Goal: Information Seeking & Learning: Learn about a topic

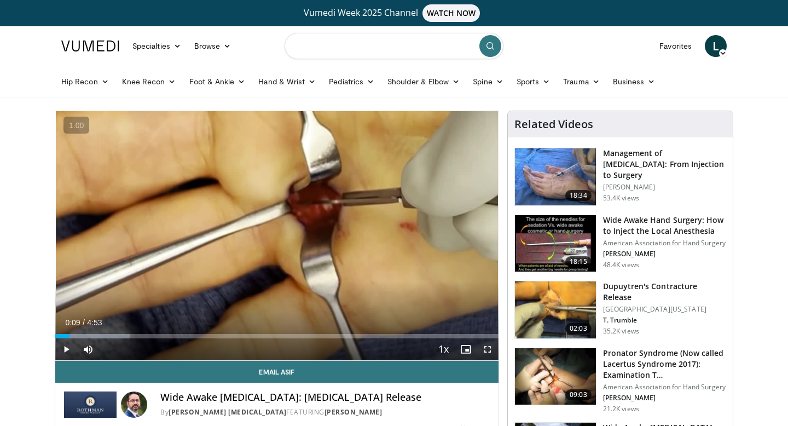
click at [298, 47] on input "Search topics, interventions" at bounding box center [394, 46] width 219 height 26
type input "**********"
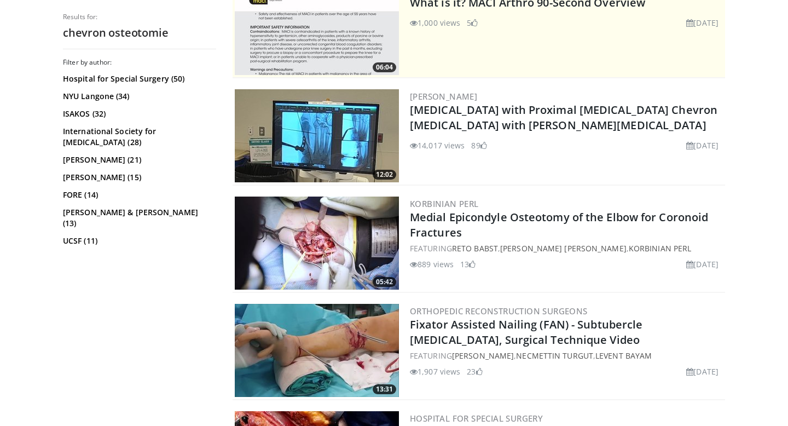
scroll to position [253, 0]
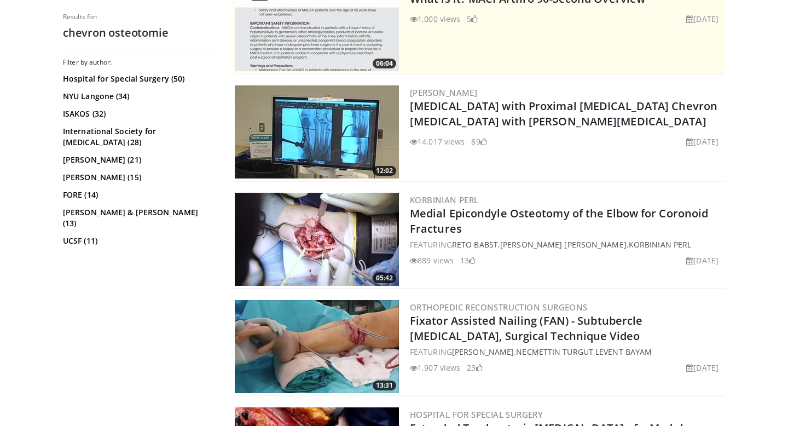
click at [349, 120] on img at bounding box center [317, 131] width 164 height 93
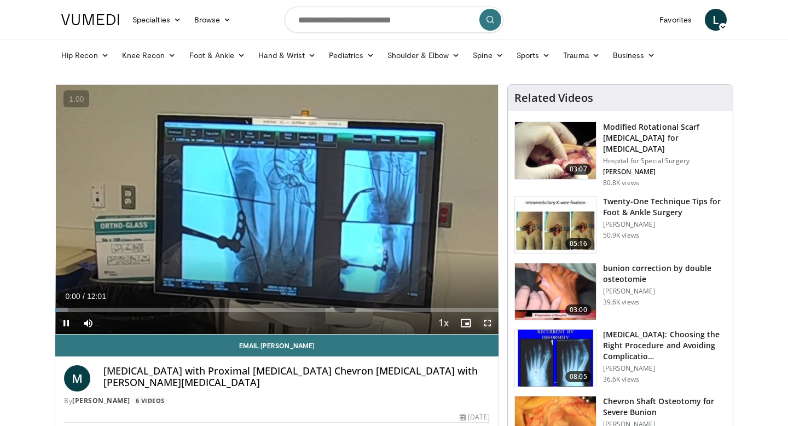
click at [489, 322] on span "Video Player" at bounding box center [488, 323] width 22 height 22
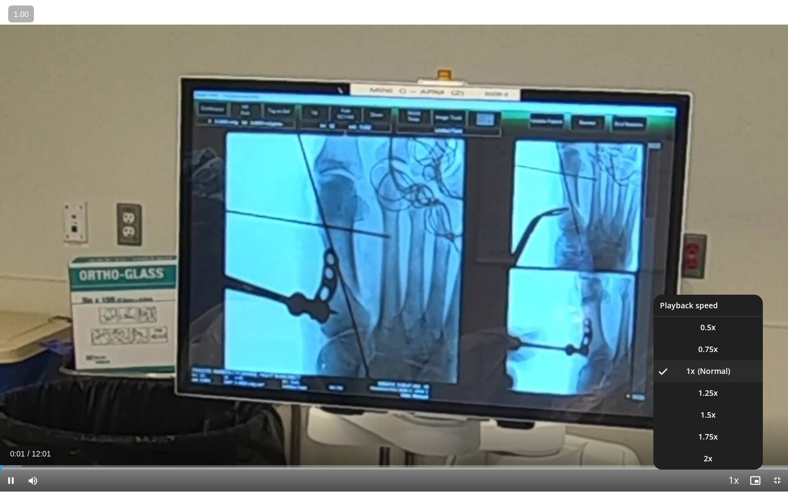
click at [731, 425] on span "Video Player" at bounding box center [733, 482] width 15 height 22
click at [702, 416] on span "1.5x" at bounding box center [707, 415] width 15 height 11
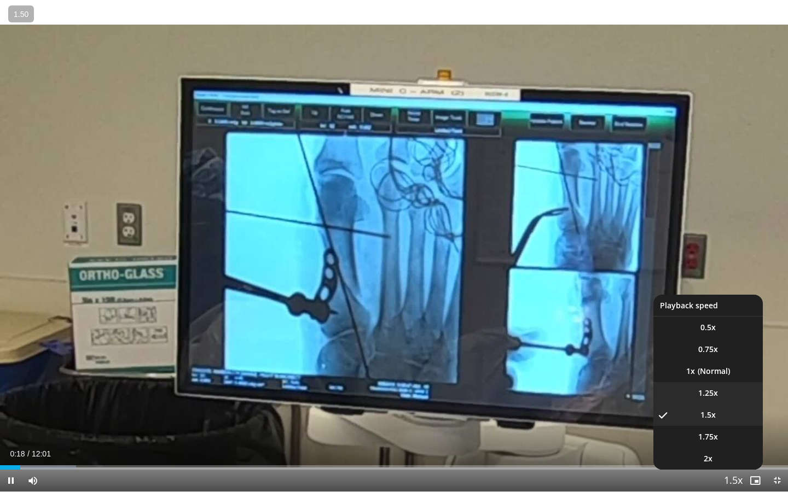
click at [731, 391] on li "1.25x" at bounding box center [707, 393] width 109 height 22
click at [706, 371] on li "1x" at bounding box center [707, 372] width 109 height 22
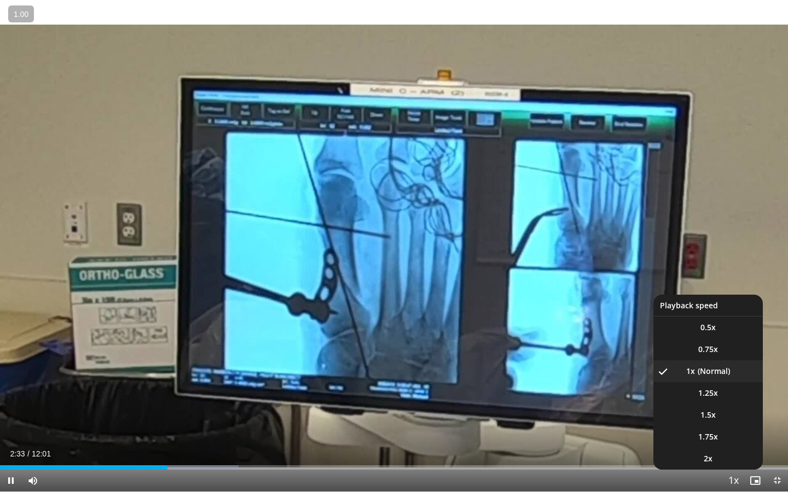
click at [729, 425] on span "Video Player" at bounding box center [733, 482] width 15 height 22
click at [720, 425] on li "1.75x" at bounding box center [707, 437] width 109 height 22
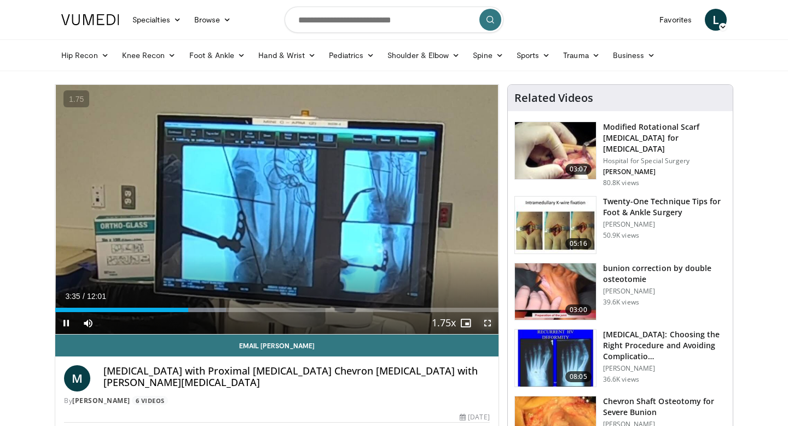
click at [484, 324] on span "Video Player" at bounding box center [488, 323] width 22 height 22
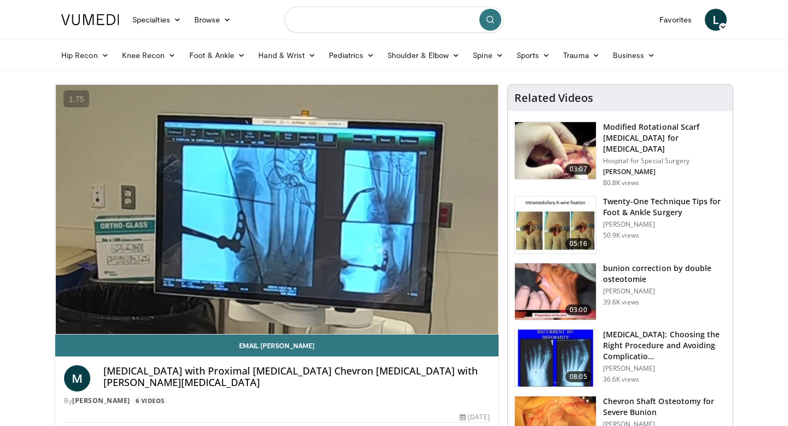
click at [376, 24] on input "Search topics, interventions" at bounding box center [394, 20] width 219 height 26
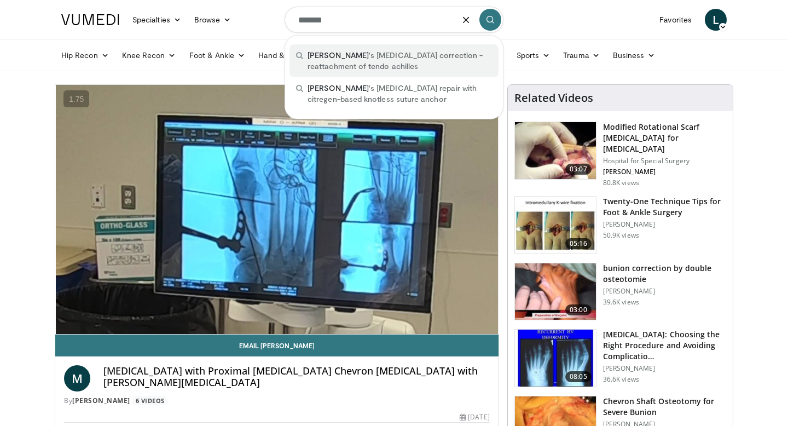
click at [388, 63] on span "haglund 's deformity correction - reattachment of tendo achilles" at bounding box center [400, 61] width 184 height 22
type input "**********"
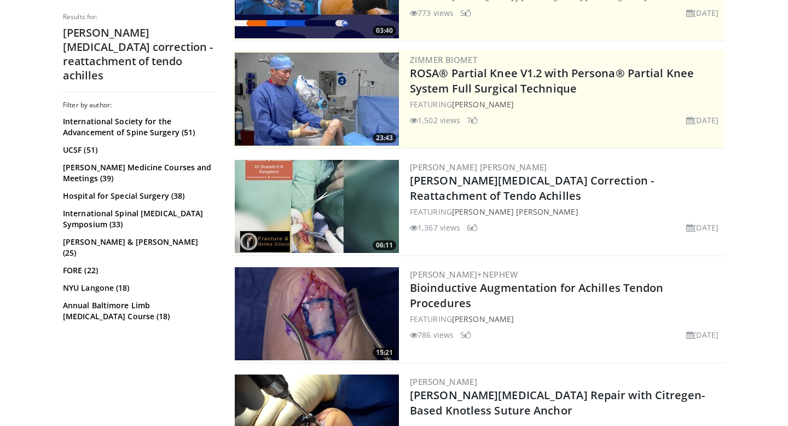
scroll to position [167, 0]
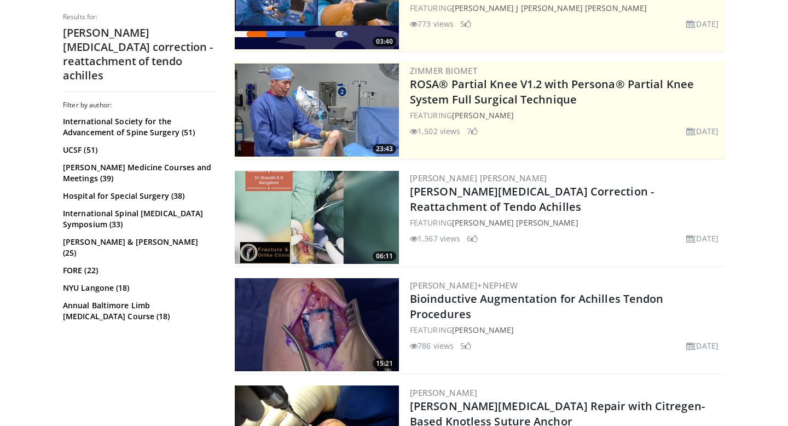
click at [307, 223] on img at bounding box center [317, 217] width 164 height 93
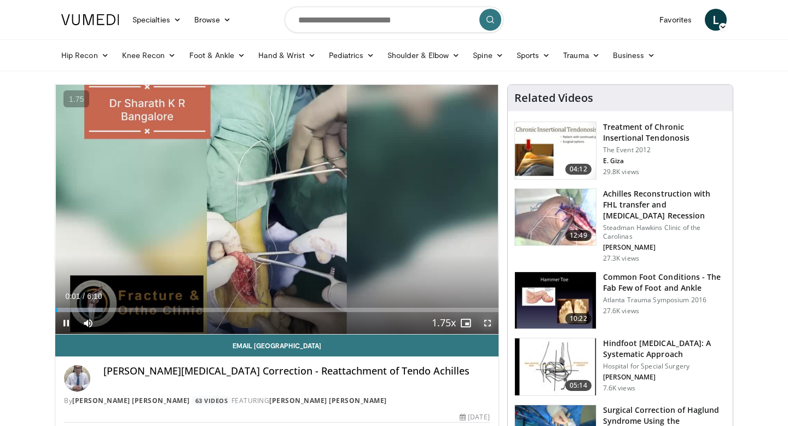
click at [491, 324] on span "Video Player" at bounding box center [488, 323] width 22 height 22
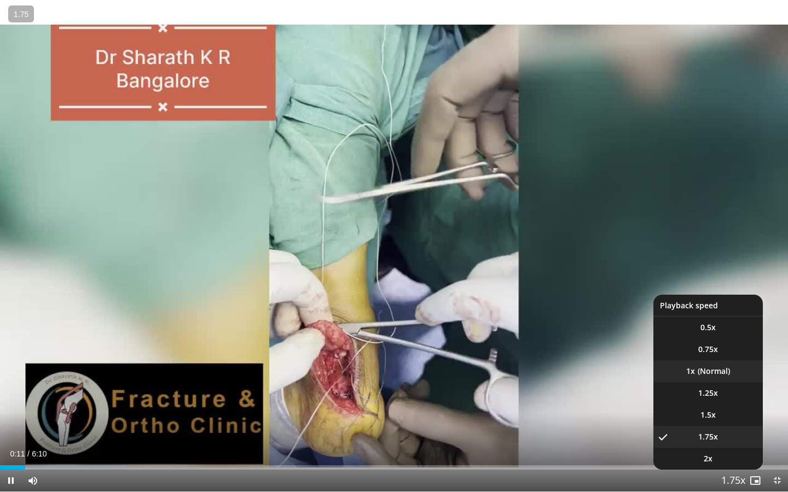
click at [728, 374] on li "1x" at bounding box center [707, 372] width 109 height 22
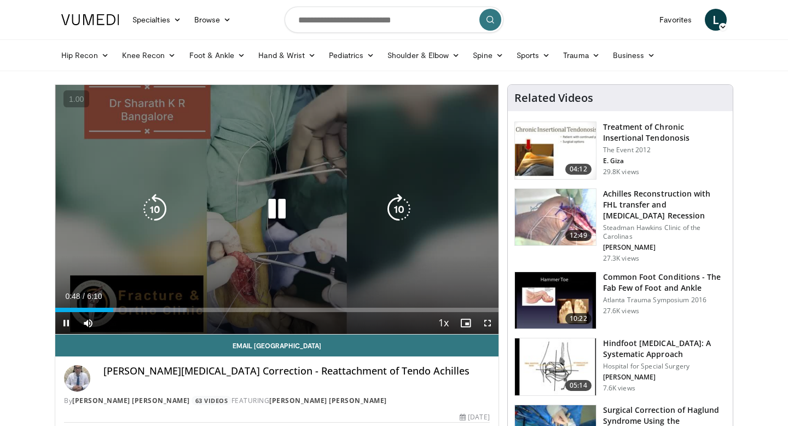
click at [386, 105] on div "10 seconds Tap to unmute" at bounding box center [276, 209] width 443 height 249
